Goal: Task Accomplishment & Management: Complete application form

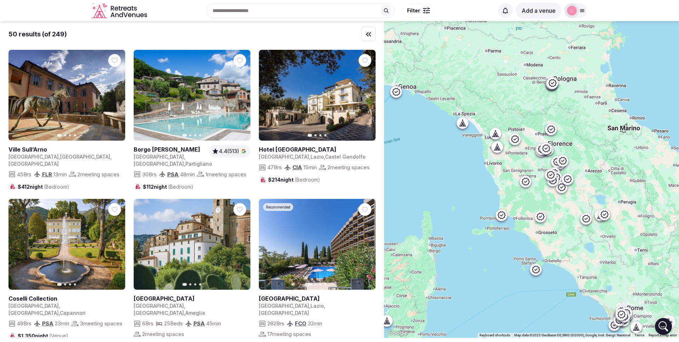
click at [128, 14] on icon "Retreats and Venues company logo" at bounding box center [120, 11] width 57 height 16
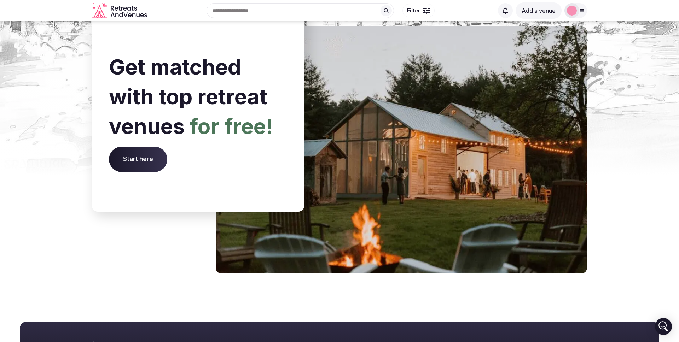
scroll to position [2723, 0]
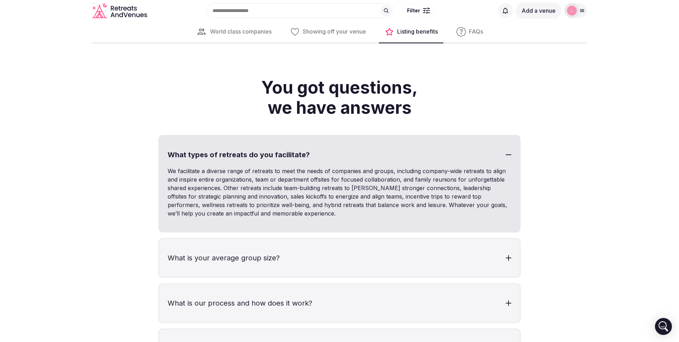
scroll to position [1840, 0]
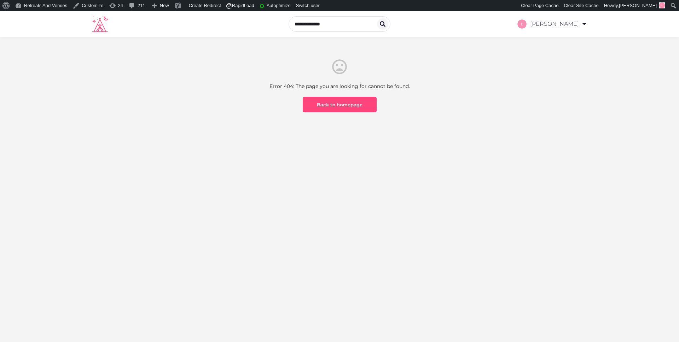
click at [157, 146] on div "Error 404: The page you are looking for cannot be found. Back to homepage" at bounding box center [340, 112] width 414 height 109
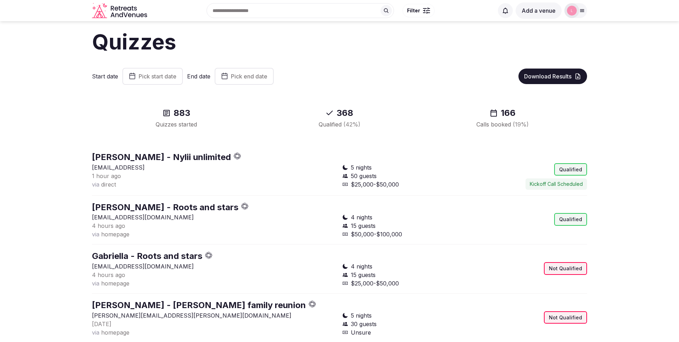
click at [124, 12] on icon "Retreats and Venues company logo" at bounding box center [120, 11] width 57 height 16
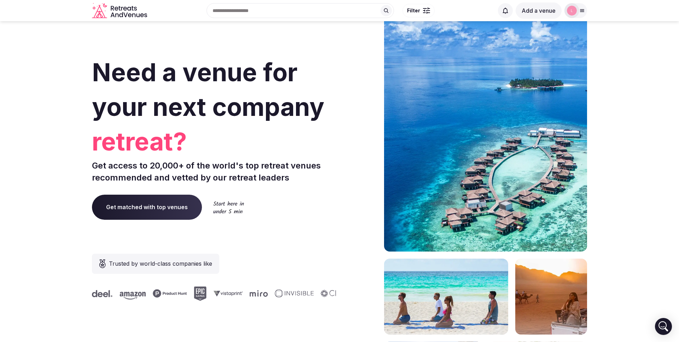
click at [164, 204] on span "Get matched with top venues" at bounding box center [147, 207] width 110 height 25
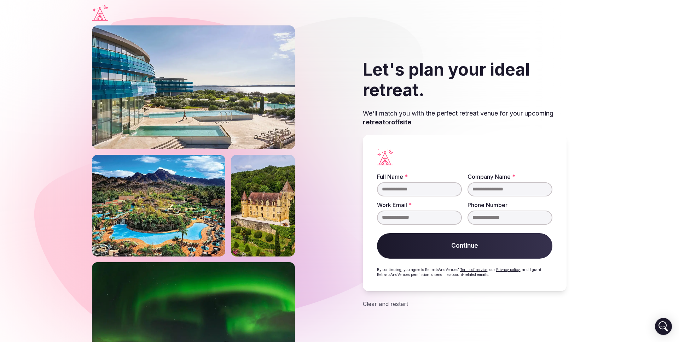
click at [403, 191] on input "Full Name *" at bounding box center [419, 189] width 85 height 14
type input "****"
click at [477, 189] on input "Company Name *" at bounding box center [509, 189] width 85 height 14
type input "****"
click at [415, 218] on input "Work Email *" at bounding box center [419, 218] width 85 height 14
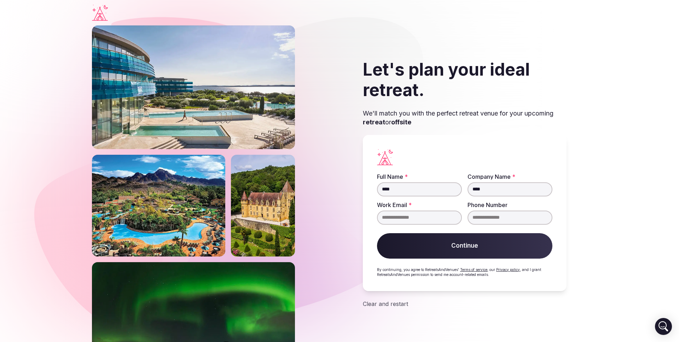
type input "**********"
click at [438, 256] on button "Continue" at bounding box center [464, 245] width 175 height 25
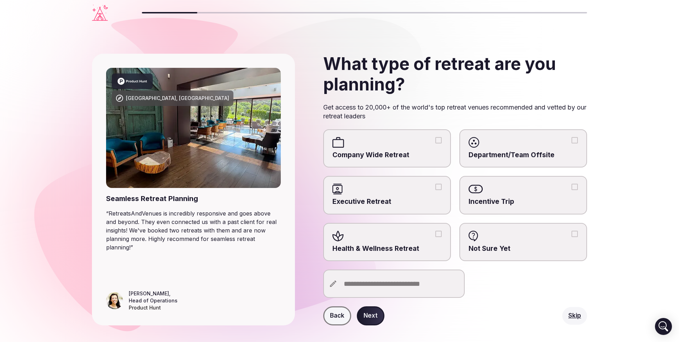
scroll to position [12, 0]
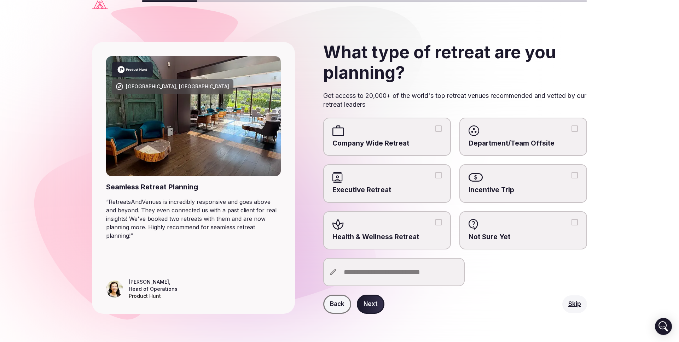
click at [375, 307] on button "Next" at bounding box center [371, 304] width 28 height 19
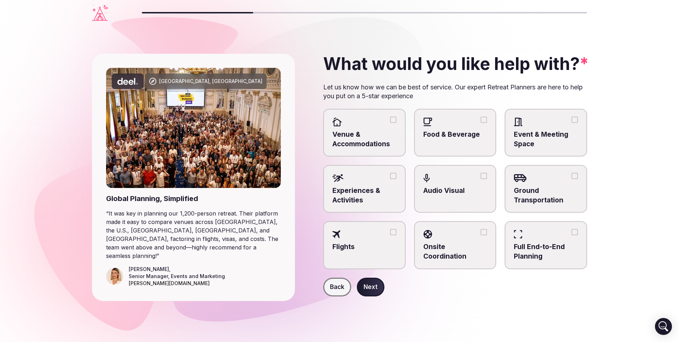
click at [371, 283] on button "Next" at bounding box center [371, 287] width 28 height 19
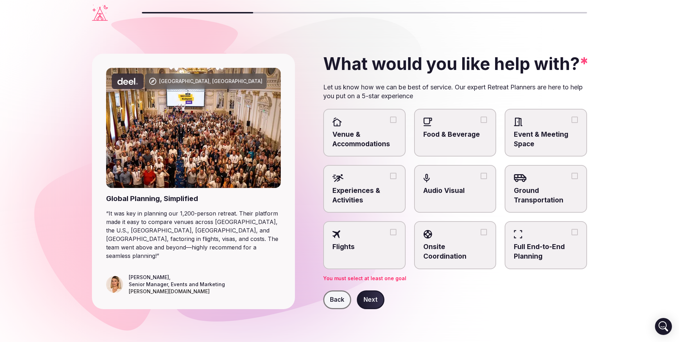
click at [375, 299] on button "Next" at bounding box center [371, 300] width 28 height 19
click at [358, 245] on span "Flights" at bounding box center [364, 247] width 64 height 10
click at [390, 235] on button "Flights" at bounding box center [393, 232] width 6 height 6
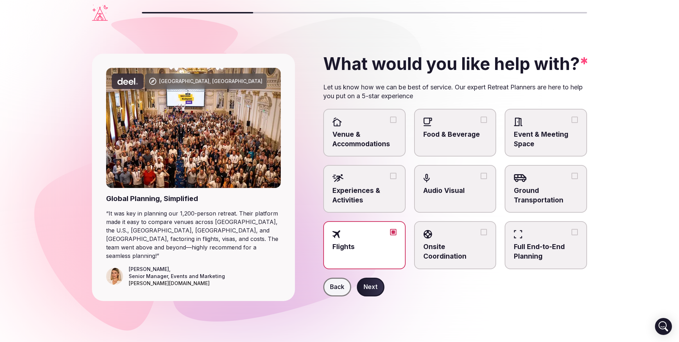
click at [371, 285] on button "Next" at bounding box center [371, 287] width 28 height 19
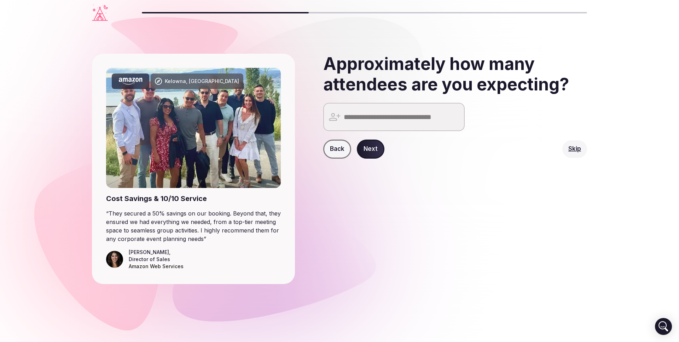
click at [371, 145] on button "Next" at bounding box center [371, 149] width 28 height 19
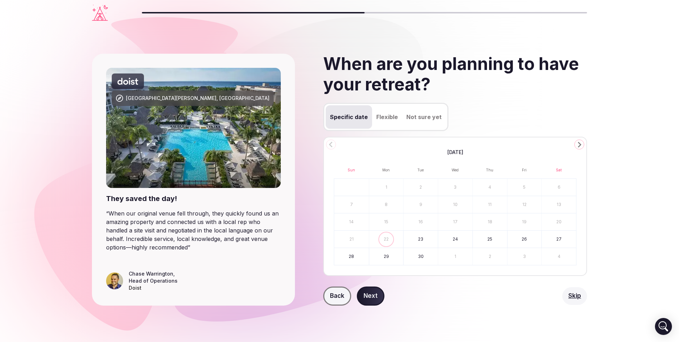
click at [366, 297] on button "Next" at bounding box center [371, 296] width 28 height 19
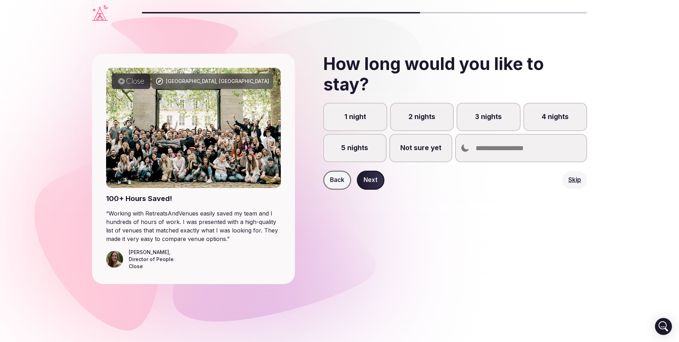
click at [374, 181] on button "Next" at bounding box center [371, 180] width 28 height 19
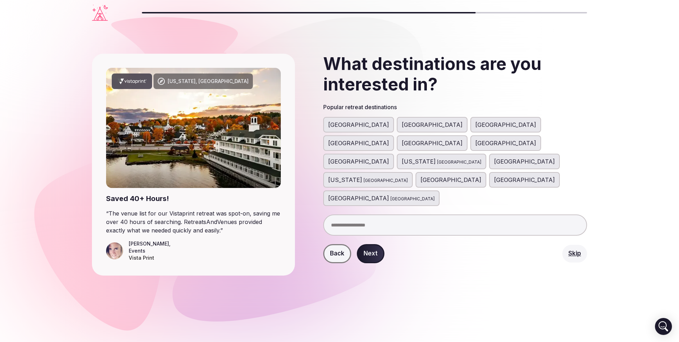
click at [374, 244] on button "Next" at bounding box center [371, 253] width 28 height 19
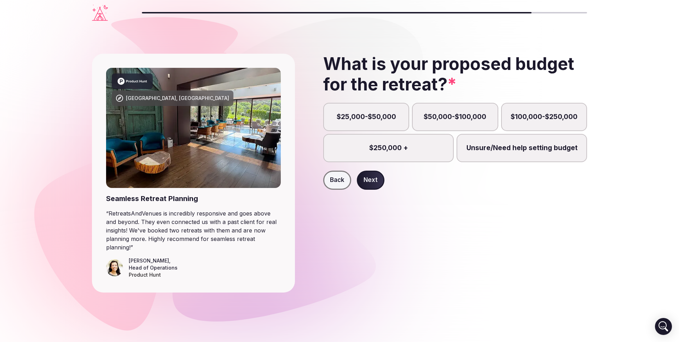
click at [367, 176] on button "Next" at bounding box center [371, 180] width 28 height 19
